Goal: Information Seeking & Learning: Learn about a topic

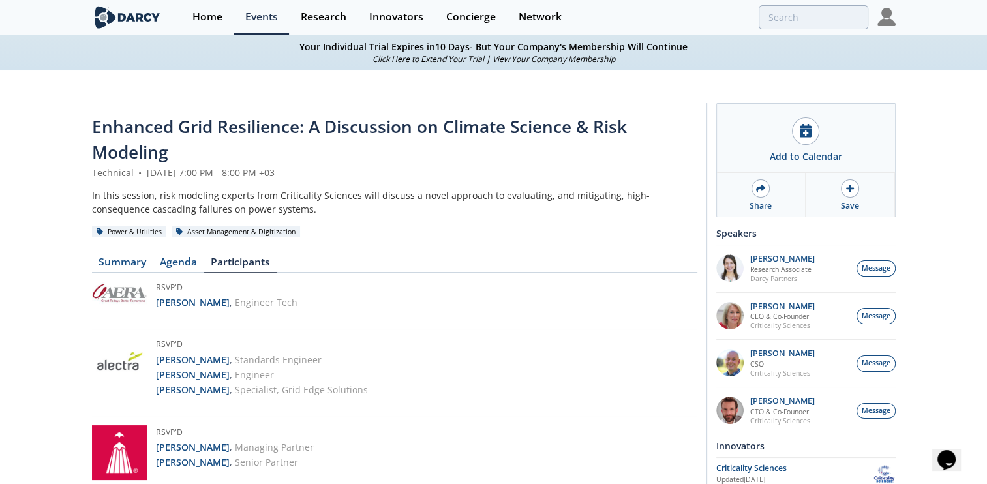
click at [882, 20] on img at bounding box center [887, 17] width 18 height 18
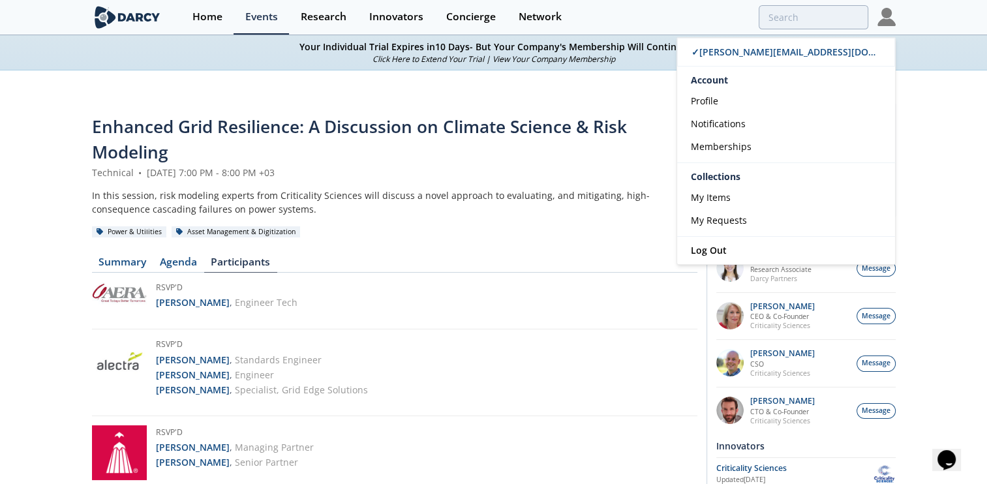
click at [429, 155] on div "Enhanced Grid Resilience: A Discussion on Climate Science & Risk Modeling" at bounding box center [395, 140] width 606 height 52
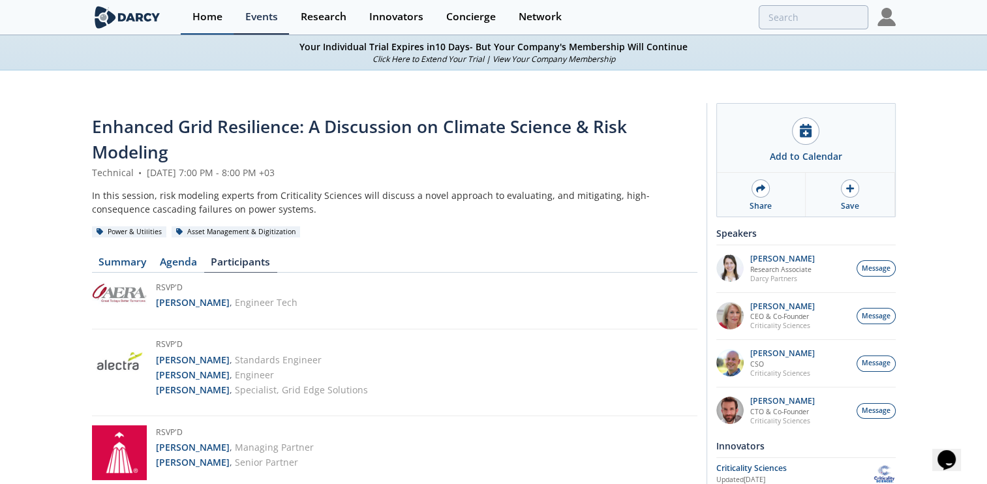
click at [205, 12] on div "Home" at bounding box center [208, 17] width 30 height 10
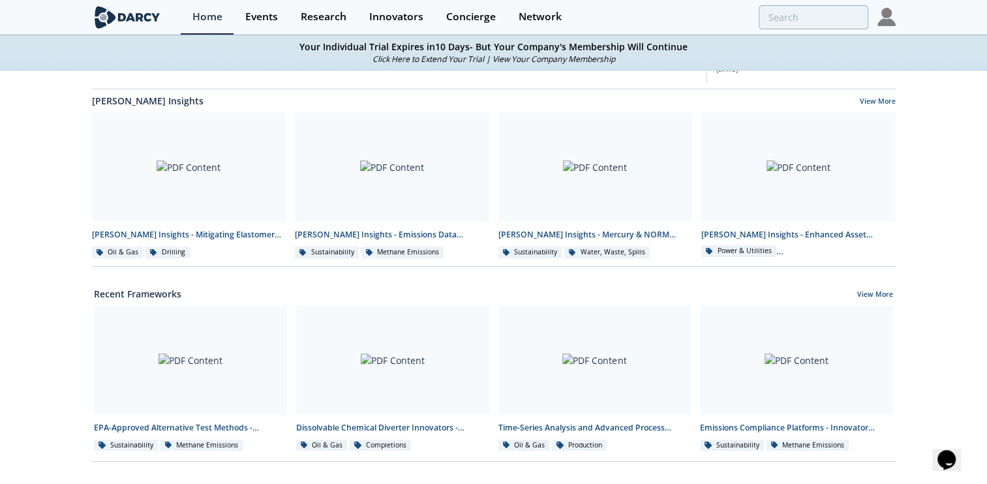
scroll to position [283, 0]
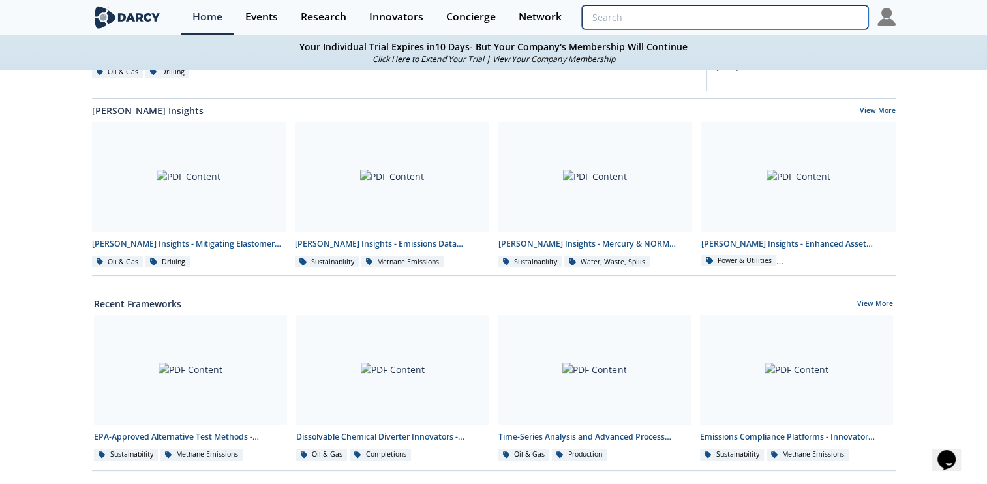
click at [801, 18] on input "search" at bounding box center [725, 17] width 286 height 24
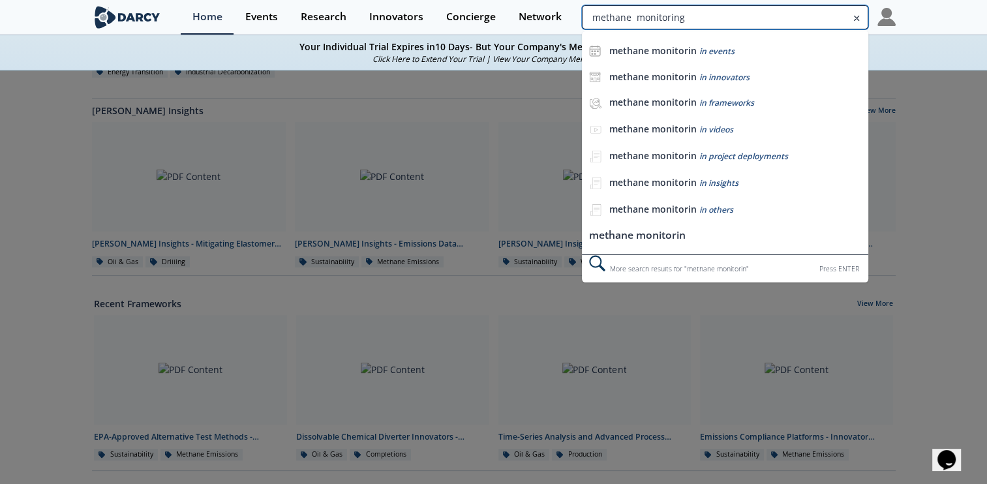
type input "methane monitoring"
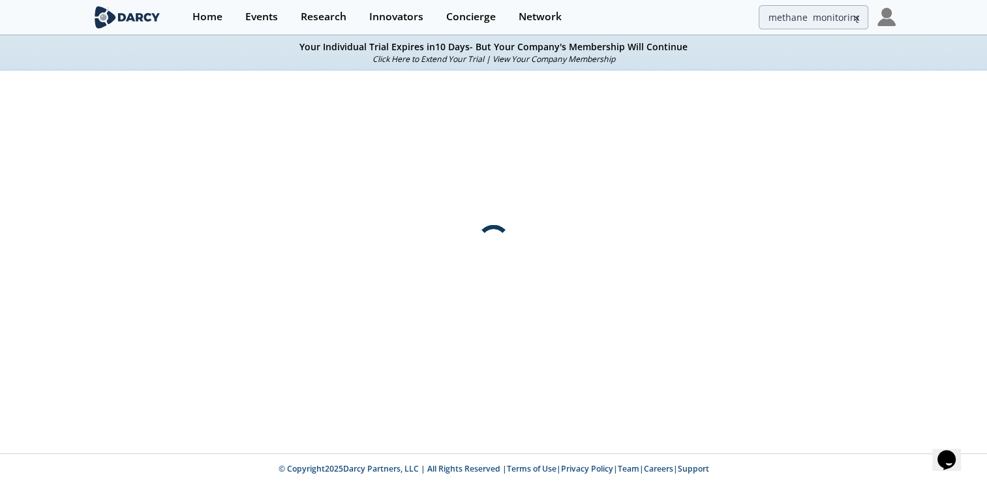
scroll to position [0, 0]
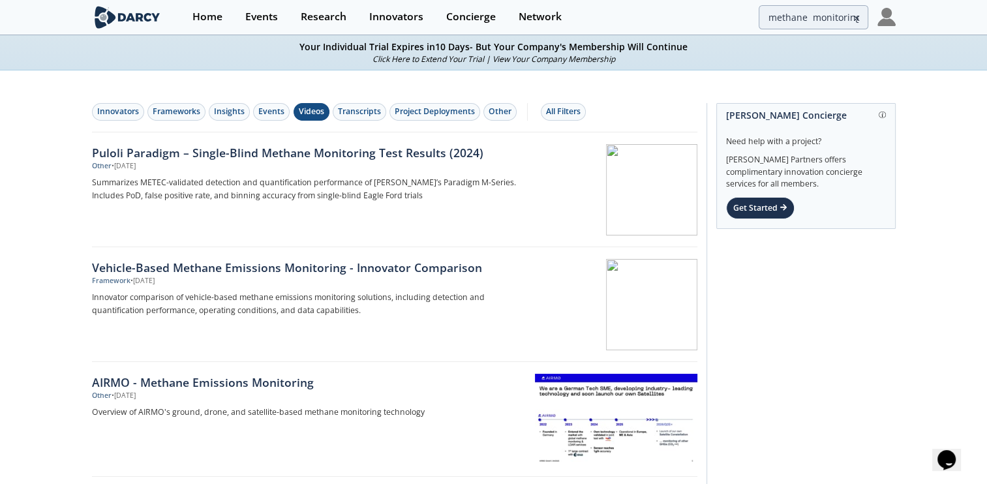
click at [313, 109] on div "Videos" at bounding box center [311, 112] width 25 height 12
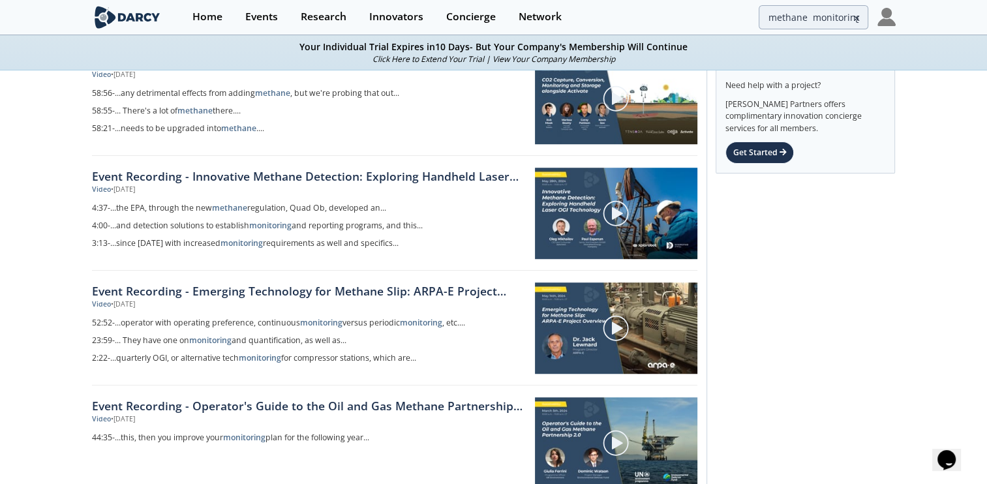
scroll to position [903, 0]
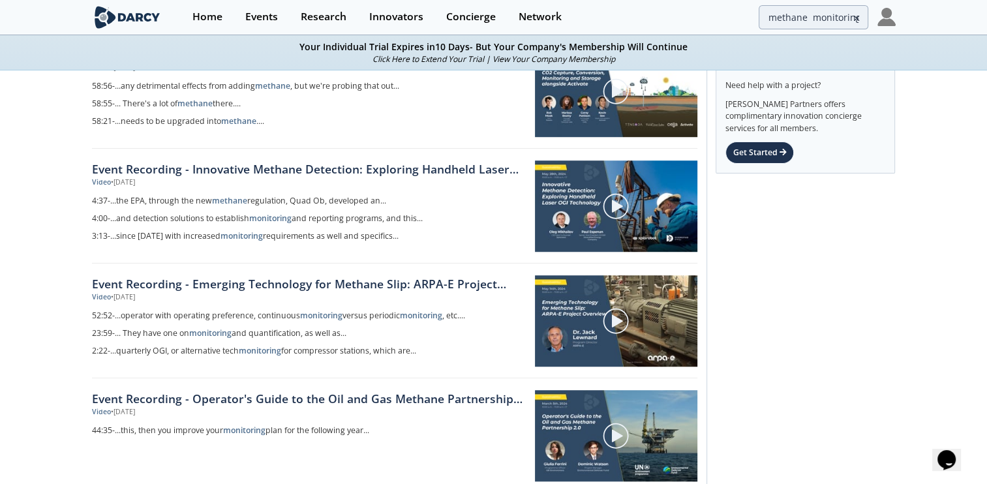
click at [619, 204] on img at bounding box center [615, 206] width 27 height 27
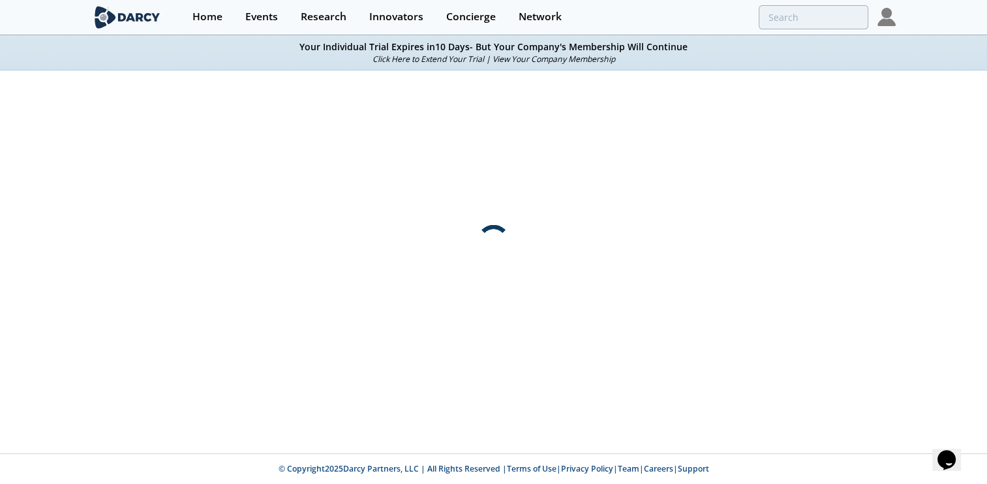
scroll to position [0, 0]
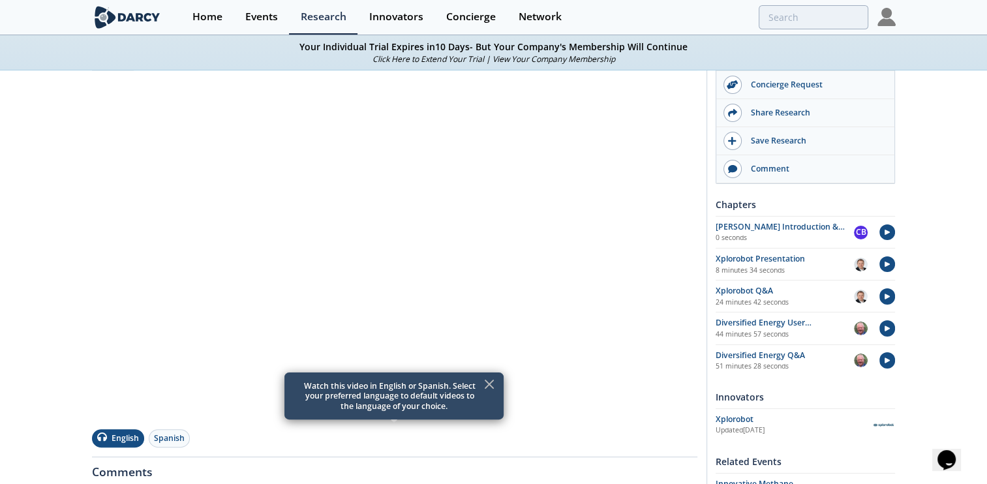
scroll to position [217, 0]
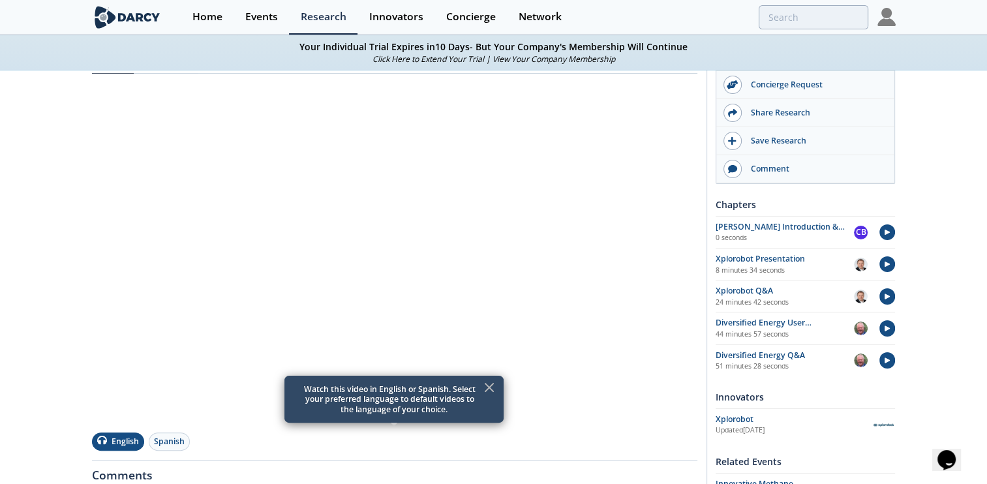
click at [491, 385] on icon at bounding box center [490, 388] width 8 height 8
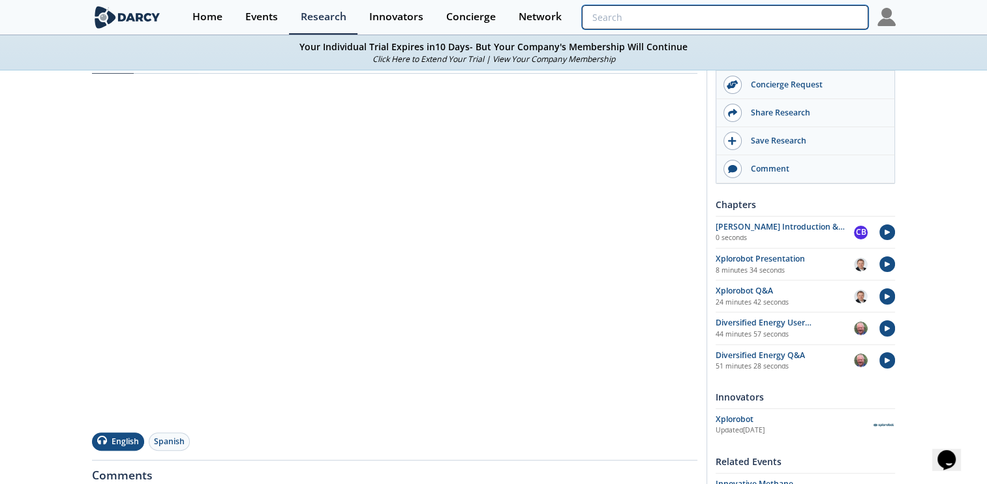
click at [809, 18] on input "search" at bounding box center [725, 17] width 286 height 24
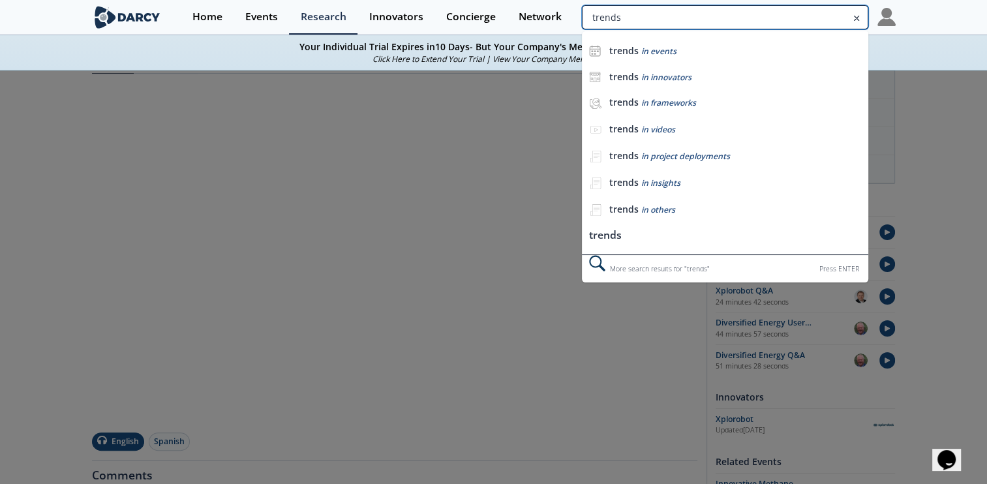
type input "trends"
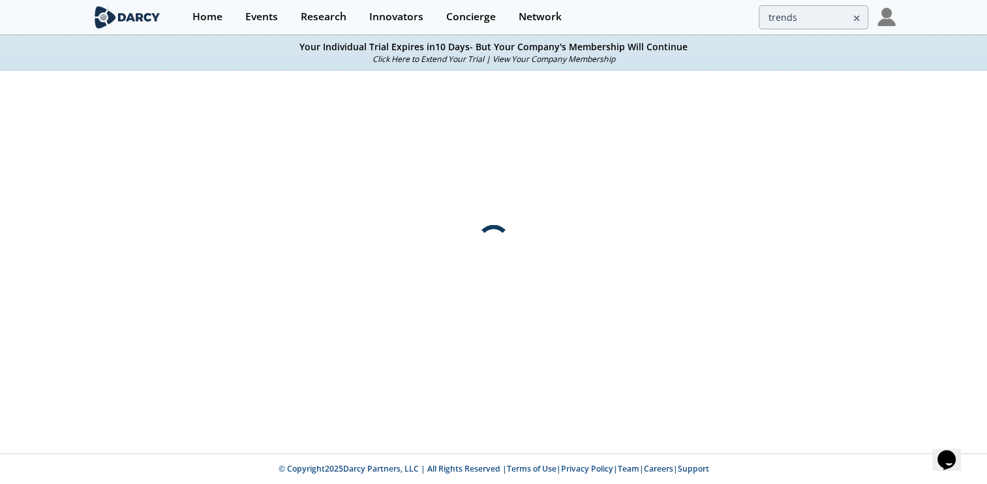
scroll to position [0, 0]
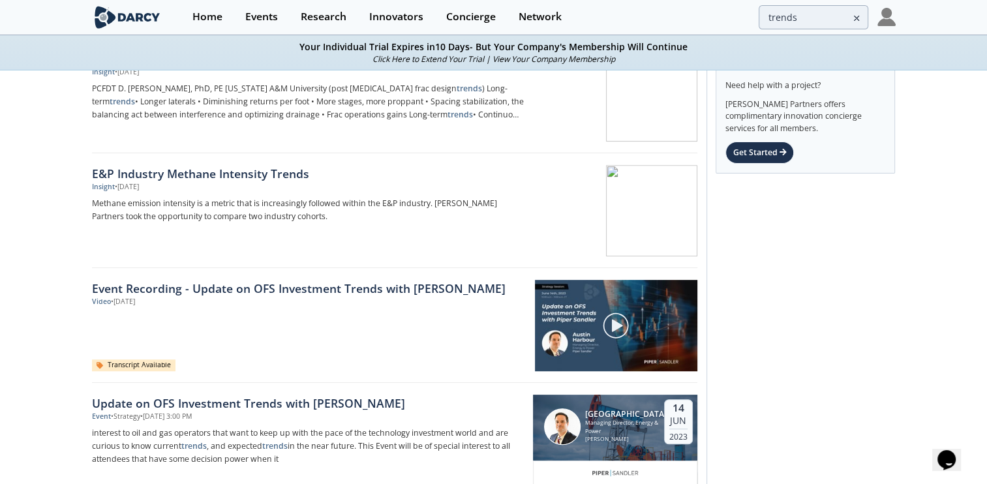
scroll to position [772, 0]
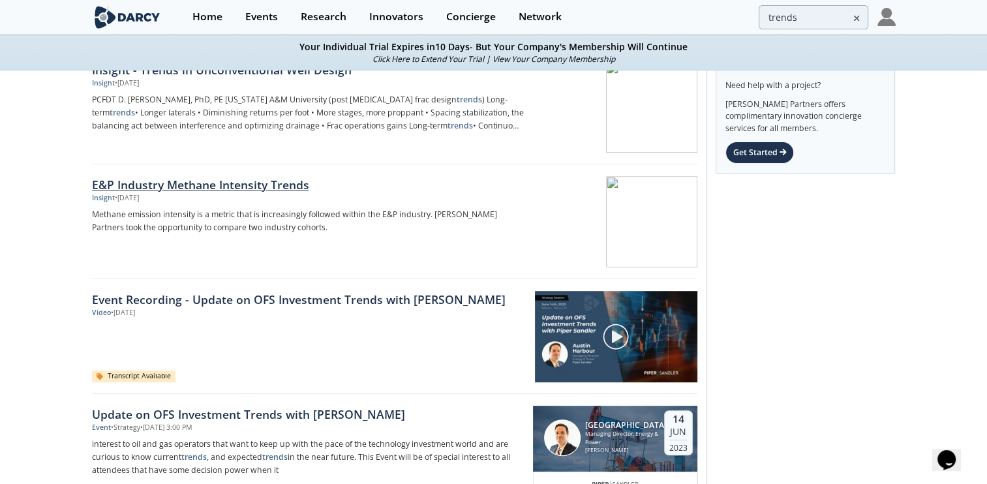
click at [345, 247] on div "E&P Industry Methane Intensity Trends Insight • [DATE] Methane emission intensi…" at bounding box center [312, 221] width 441 height 91
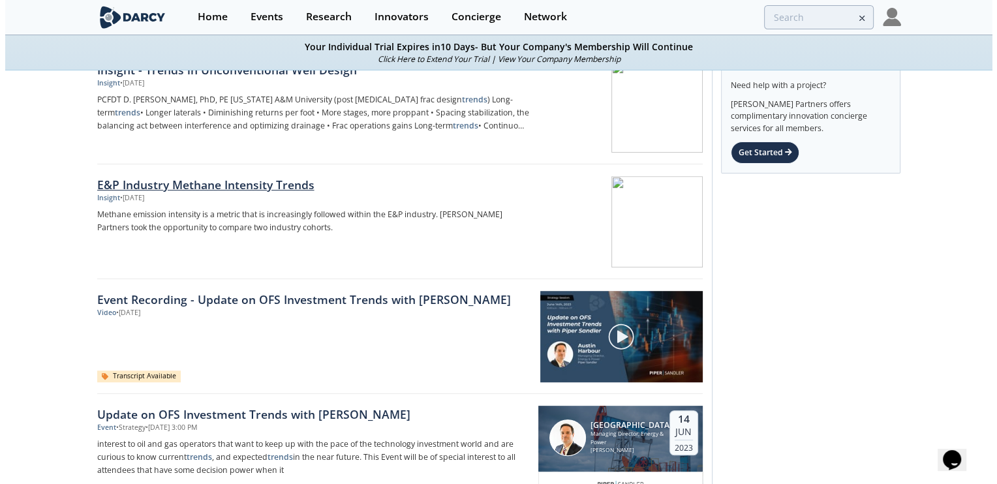
scroll to position [0, 0]
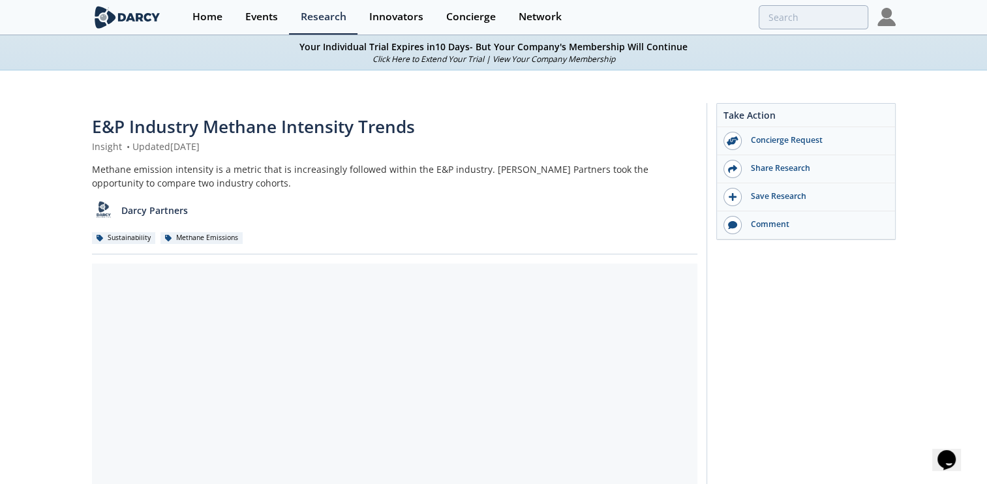
type input "trends"
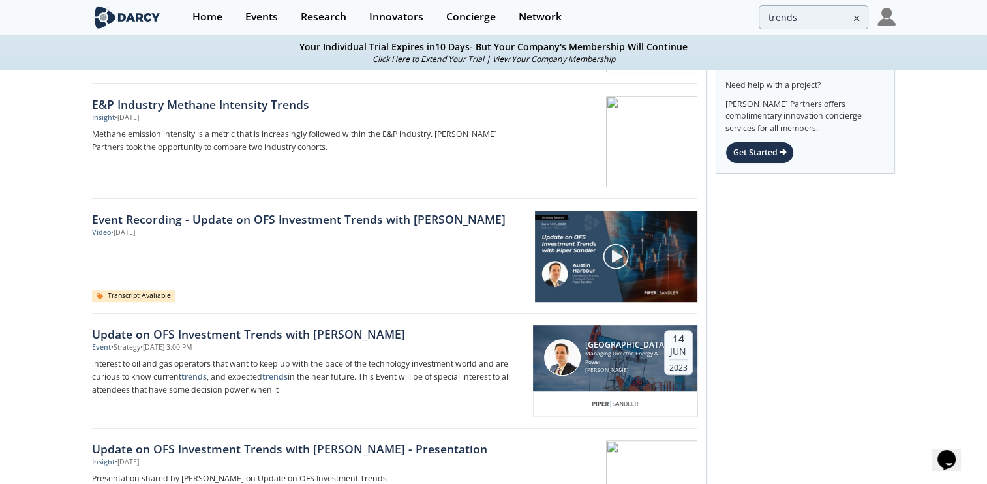
scroll to position [859, 0]
